Goal: Transaction & Acquisition: Purchase product/service

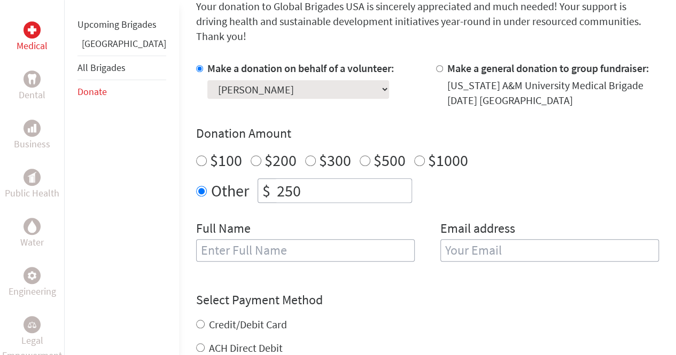
scroll to position [297, 0]
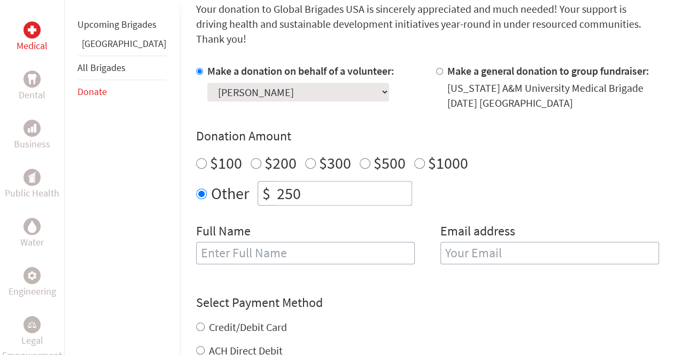
click at [282, 242] on input "text" at bounding box center [305, 253] width 219 height 22
type input "[PERSON_NAME]"
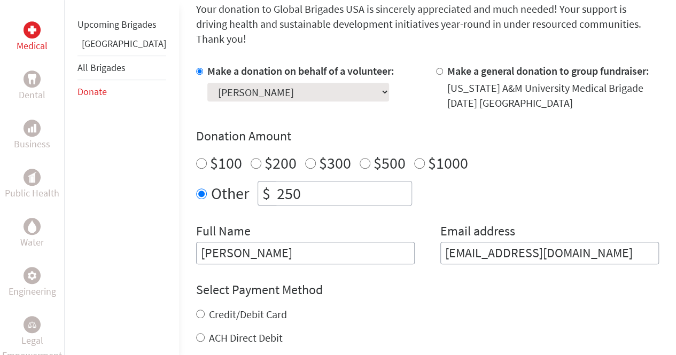
click at [606, 246] on input "[EMAIL_ADDRESS][DOMAIN_NAME]" at bounding box center [549, 253] width 219 height 22
type input "[EMAIL_ADDRESS][DOMAIN_NAME]"
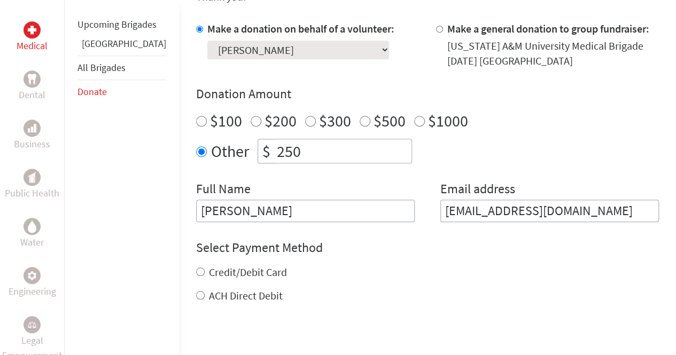
scroll to position [367, 0]
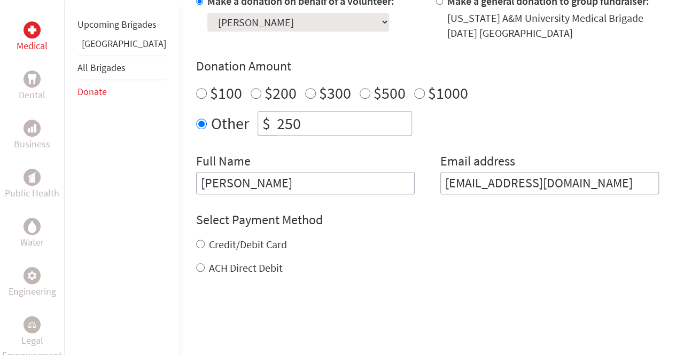
click at [209, 238] on label "Credit/Debit Card" at bounding box center [248, 244] width 78 height 13
click at [196, 240] on input "Credit/Debit Card" at bounding box center [200, 244] width 9 height 9
radio input "true"
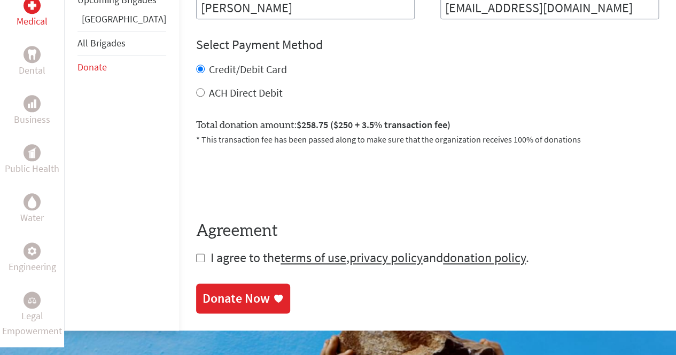
scroll to position [547, 0]
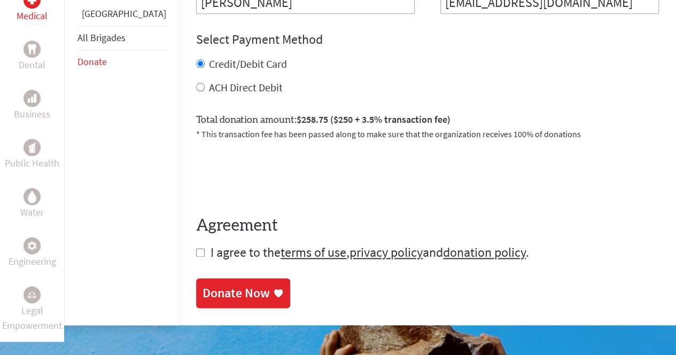
click at [196, 248] on input "checkbox" at bounding box center [200, 252] width 9 height 9
checkbox input "true"
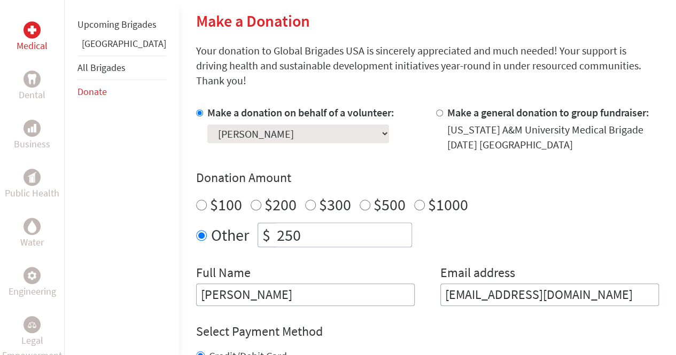
scroll to position [254, 0]
click at [295, 126] on select "Select a volunteer... Aby [PERSON_NAME] Mantan [PERSON_NAME] [PERSON_NAME] [PER…" at bounding box center [298, 134] width 182 height 19
click at [297, 125] on select "Select a volunteer... Aby [PERSON_NAME] Mantan [PERSON_NAME] [PERSON_NAME] [PER…" at bounding box center [298, 134] width 182 height 19
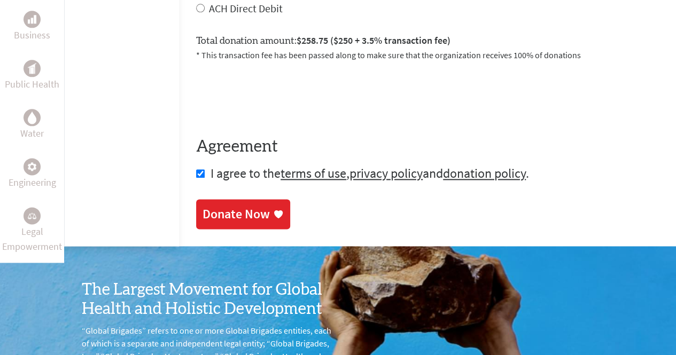
scroll to position [627, 0]
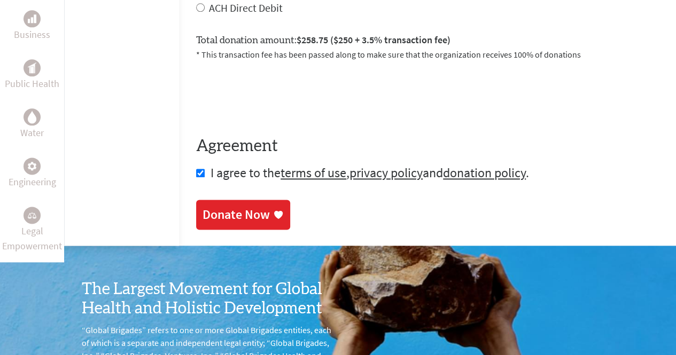
click at [203, 206] on div "Donate Now" at bounding box center [236, 214] width 67 height 17
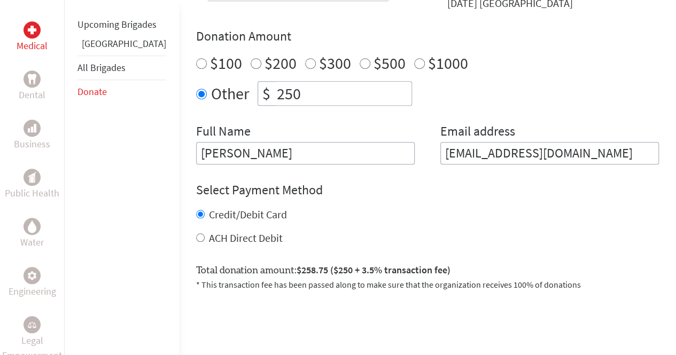
scroll to position [397, 0]
